Goal: Task Accomplishment & Management: Manage account settings

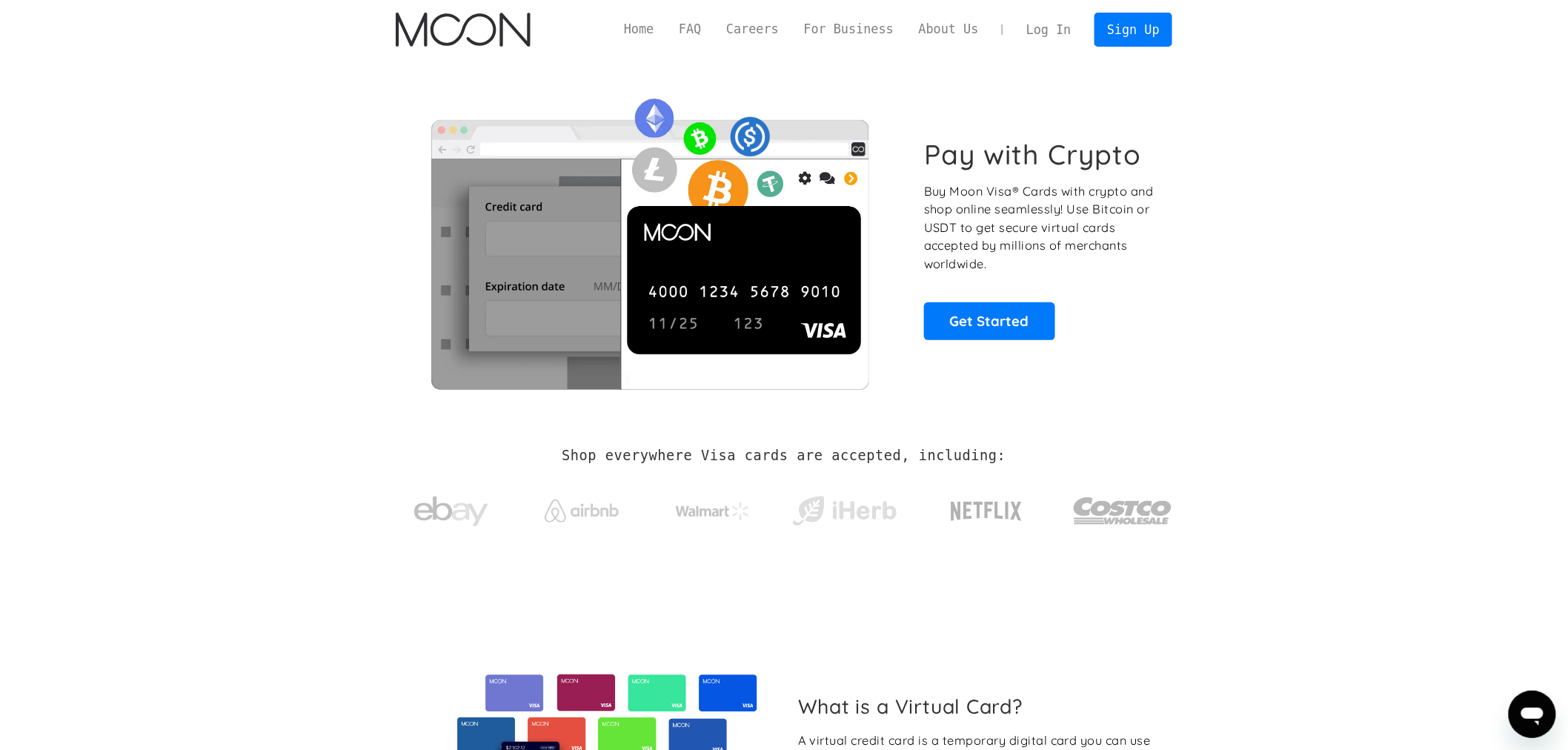
click at [1053, 28] on link "Log In" at bounding box center [1049, 30] width 70 height 32
